Goal: Task Accomplishment & Management: Complete application form

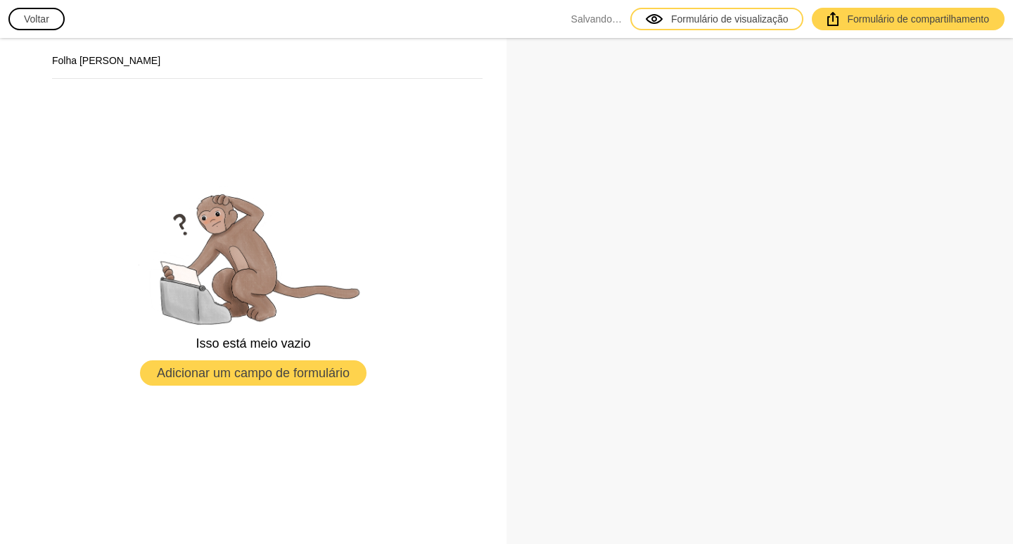
click at [48, 18] on font "Voltar" at bounding box center [36, 18] width 25 height 11
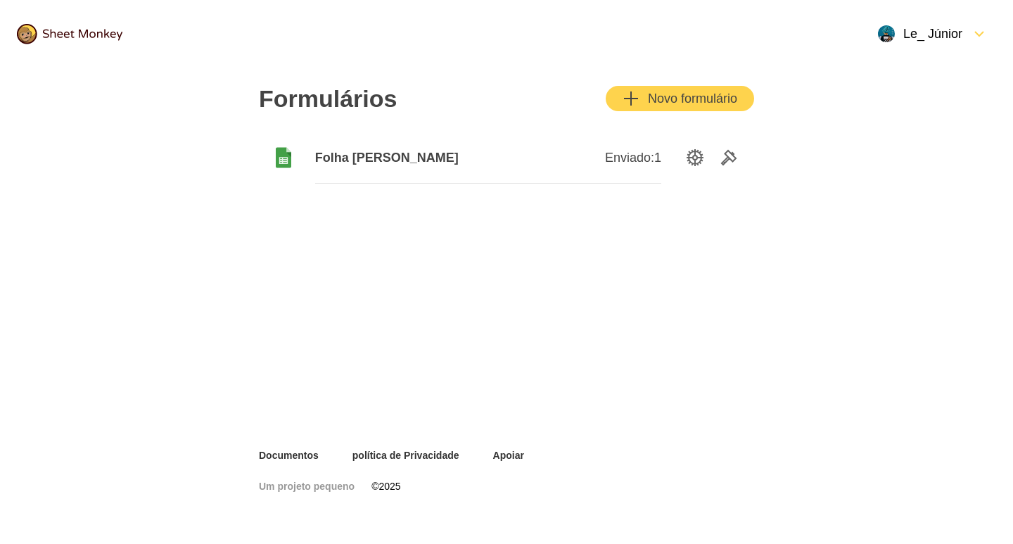
click at [355, 160] on font "Folha [PERSON_NAME]" at bounding box center [387, 158] width 144 height 14
drag, startPoint x: 962, startPoint y: 75, endPoint x: 830, endPoint y: 138, distance: 146.6
click at [832, 138] on div "Formulários Novo formulário Folha [PERSON_NAME] Enviado: 1" at bounding box center [506, 258] width 1013 height 381
click at [644, 186] on div "Formulários Novo formulário Folha [PERSON_NAME] Enviado: 1" at bounding box center [506, 135] width 529 height 135
click at [650, 91] on font "Novo formulário" at bounding box center [692, 98] width 89 height 17
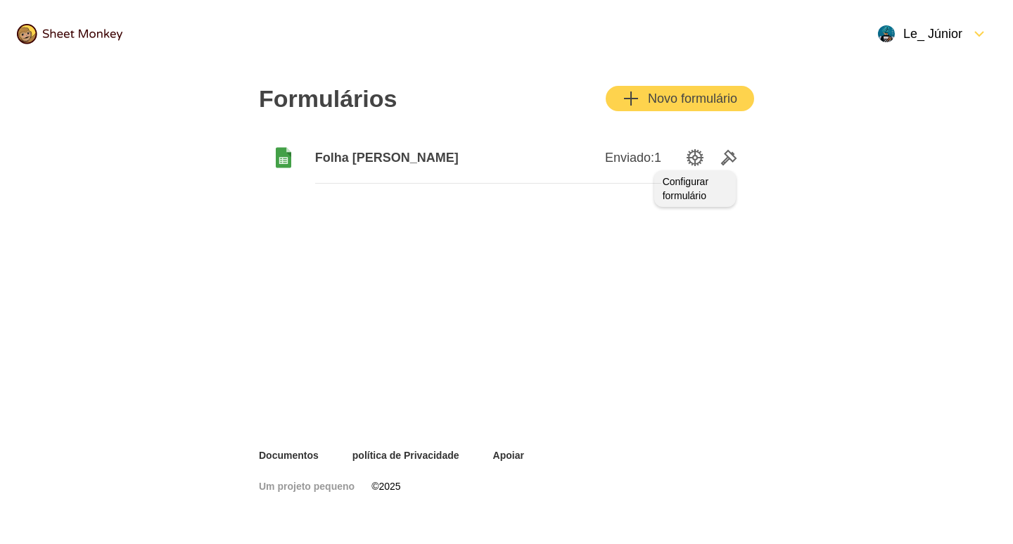
click at [697, 155] on icon "Opções de configuração" at bounding box center [695, 157] width 17 height 17
click at [398, 159] on font "Folha [PERSON_NAME]" at bounding box center [387, 158] width 144 height 14
